Goal: Information Seeking & Learning: Learn about a topic

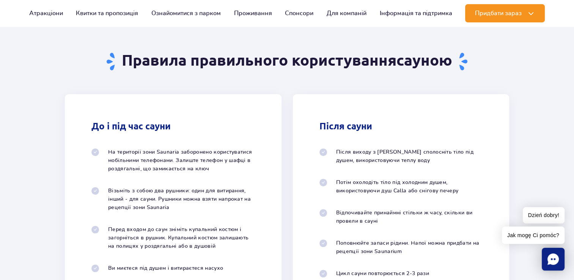
scroll to position [499, 0]
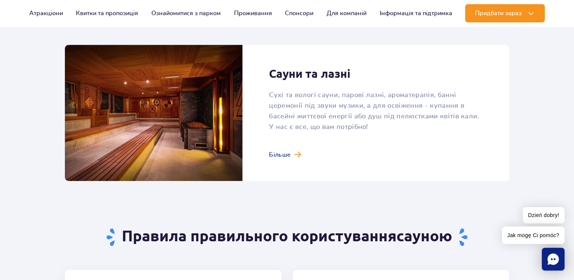
click at [283, 149] on link at bounding box center [287, 113] width 444 height 136
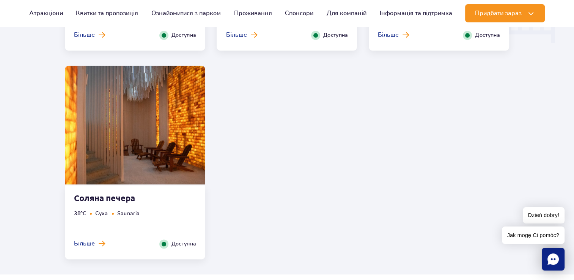
scroll to position [987, 0]
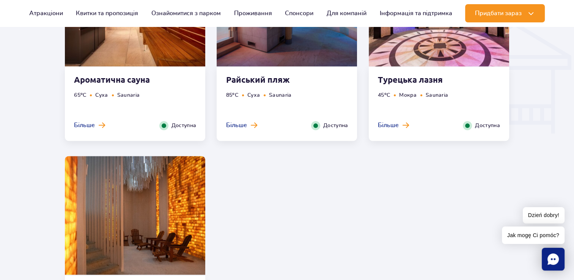
scroll to position [873, 0]
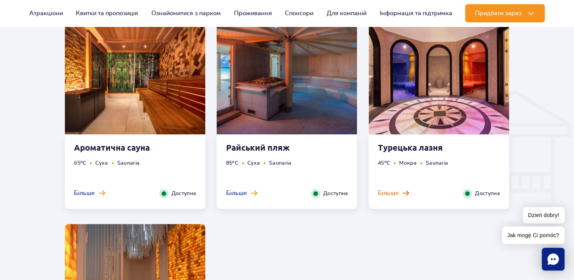
click at [399, 195] on button "Більше" at bounding box center [393, 193] width 31 height 8
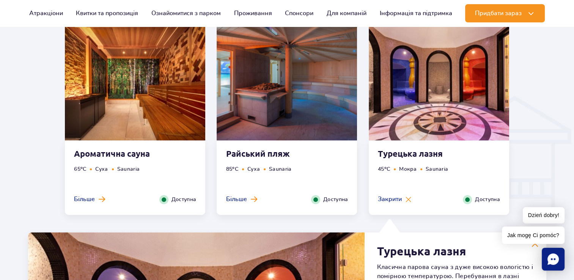
scroll to position [864, 0]
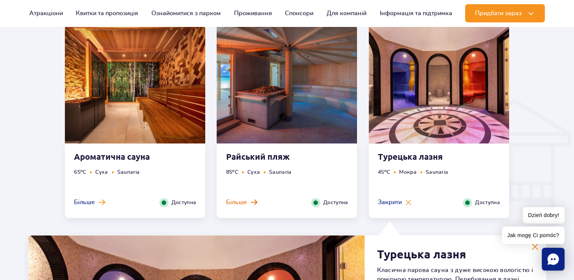
click at [248, 206] on button "Більше" at bounding box center [241, 202] width 31 height 8
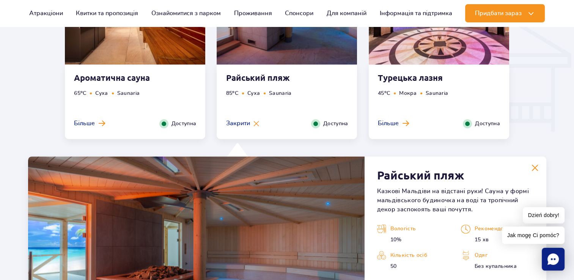
scroll to position [940, 0]
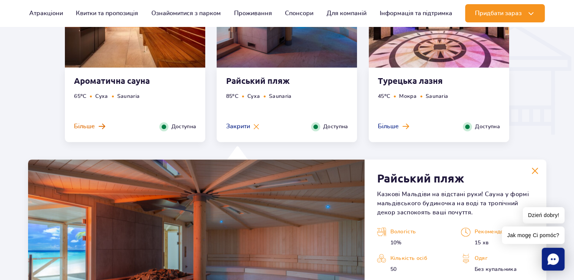
click at [94, 128] on span "Більше" at bounding box center [84, 126] width 21 height 8
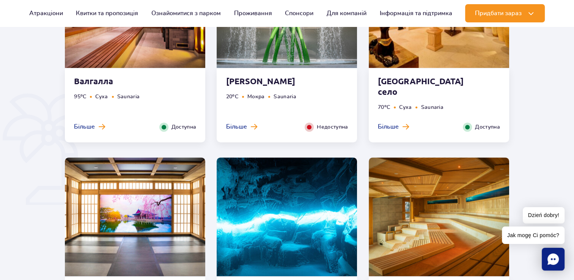
scroll to position [484, 0]
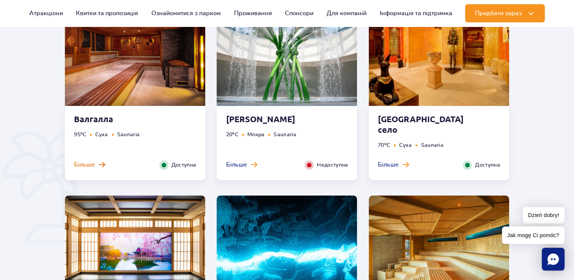
click at [88, 167] on span "Більше" at bounding box center [84, 165] width 21 height 8
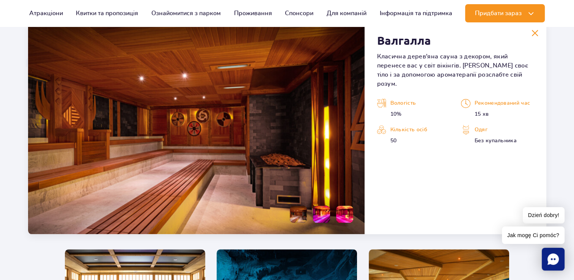
scroll to position [675, 0]
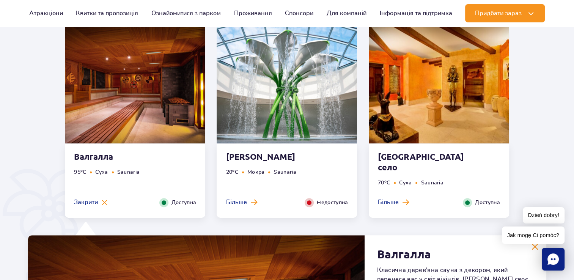
click at [251, 198] on div "Душ Calla 20 o C Мокра Saunaria Більше Закрити Недоступна" at bounding box center [287, 181] width 140 height 74
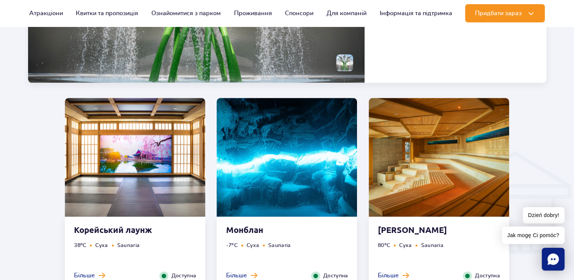
scroll to position [826, 0]
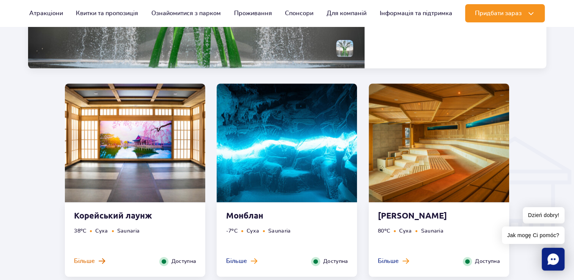
click at [85, 263] on span "Більше" at bounding box center [84, 261] width 21 height 8
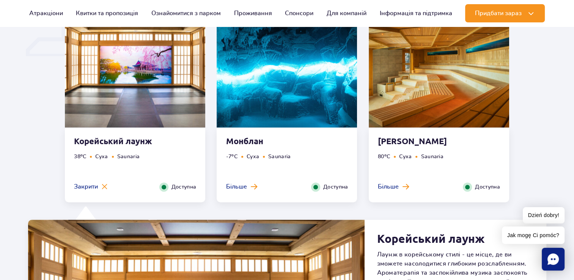
scroll to position [580, 0]
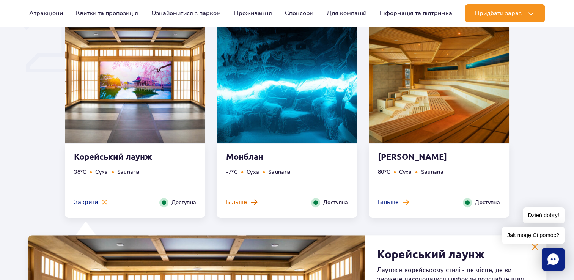
click at [236, 203] on span "Більше" at bounding box center [236, 202] width 21 height 8
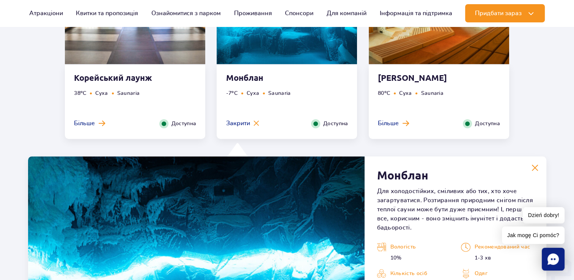
scroll to position [694, 0]
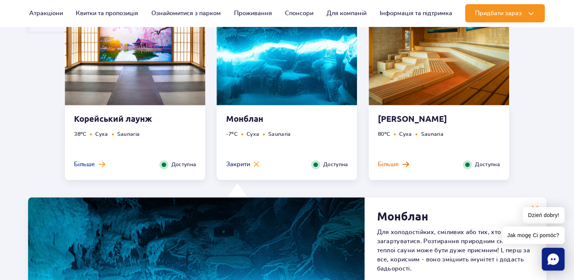
click at [393, 161] on span "Більше" at bounding box center [388, 164] width 21 height 8
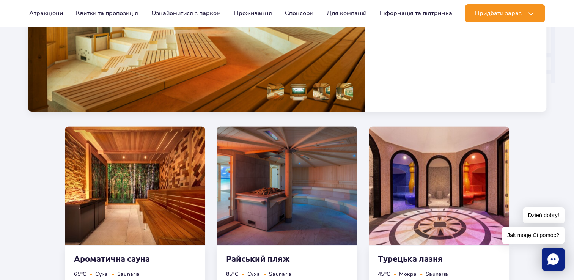
scroll to position [1035, 0]
